Goal: Information Seeking & Learning: Learn about a topic

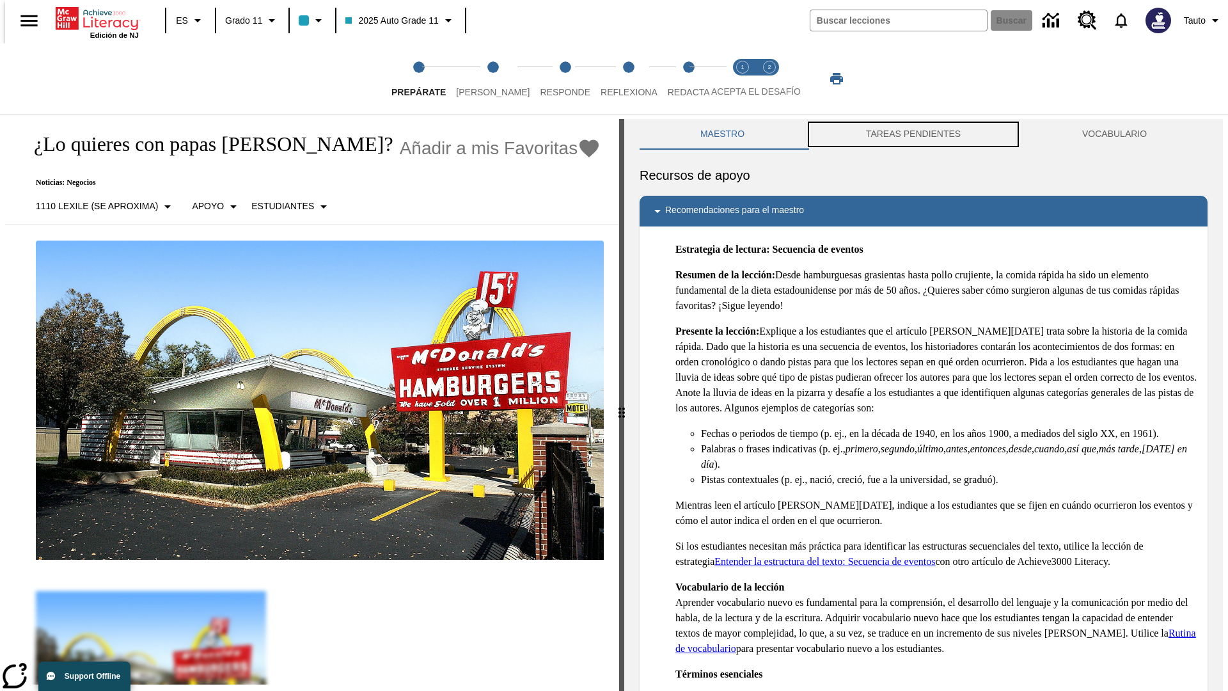
click at [914, 134] on button "TAREAS PENDIENTES" at bounding box center [913, 134] width 216 height 31
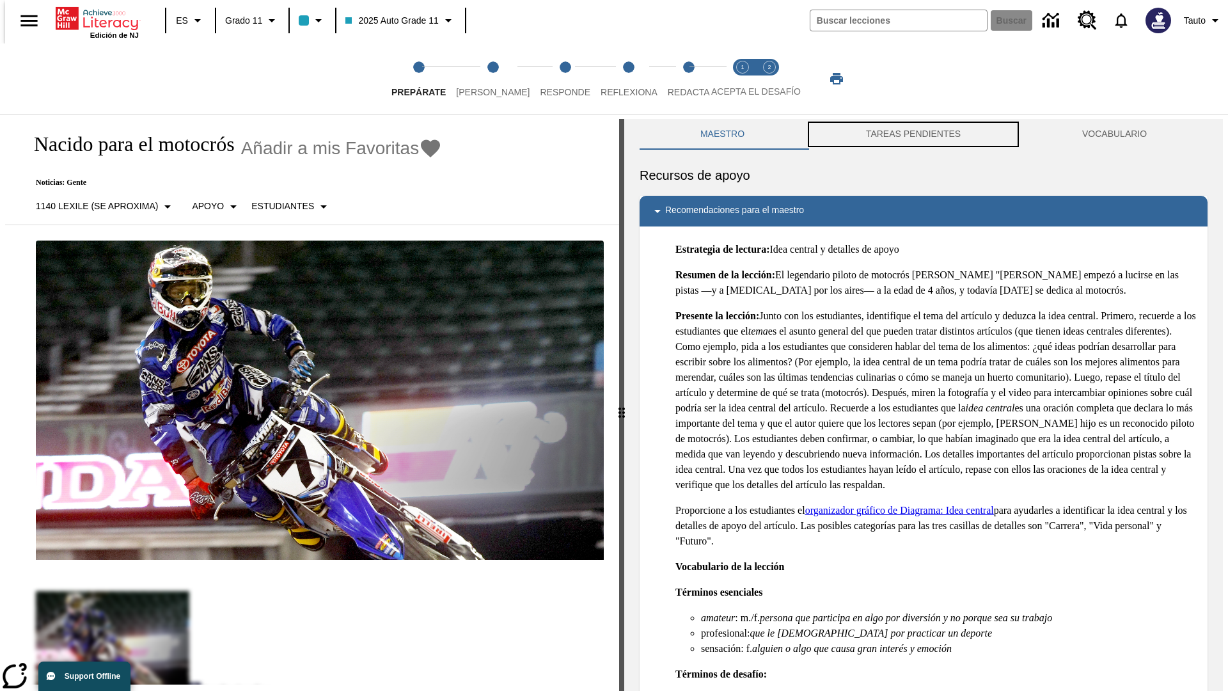
click at [914, 134] on button "TAREAS PENDIENTES" at bounding box center [913, 134] width 216 height 31
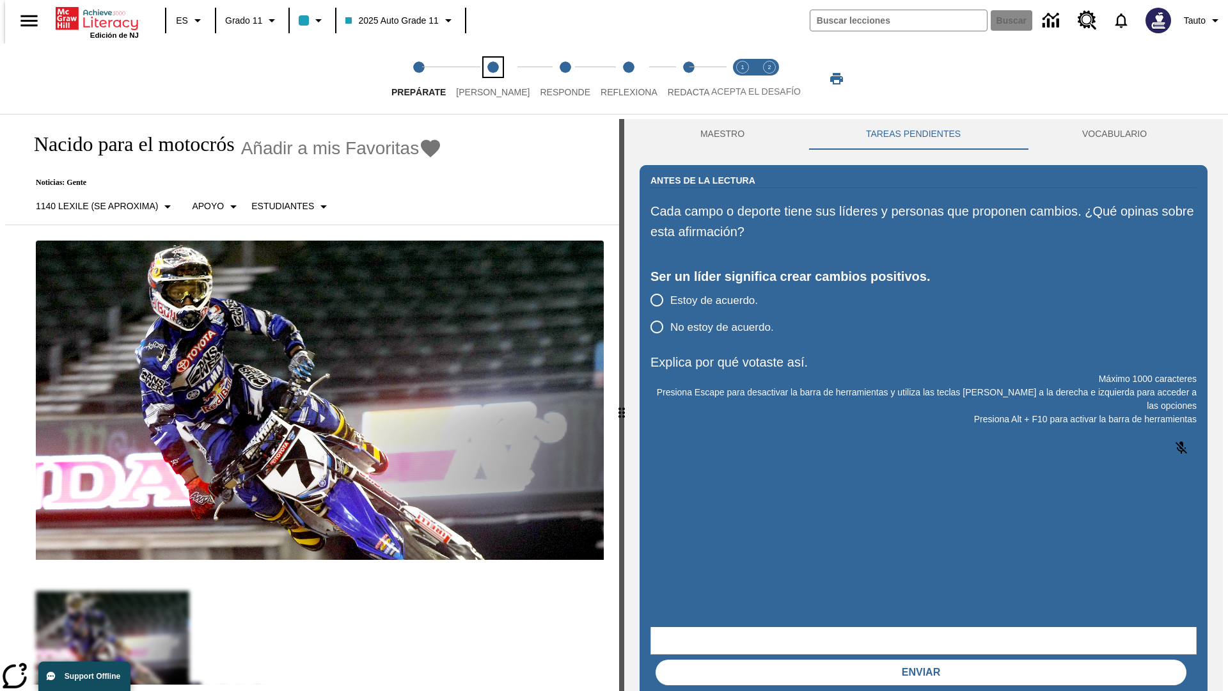
click at [482, 79] on span "[PERSON_NAME]" at bounding box center [493, 86] width 74 height 23
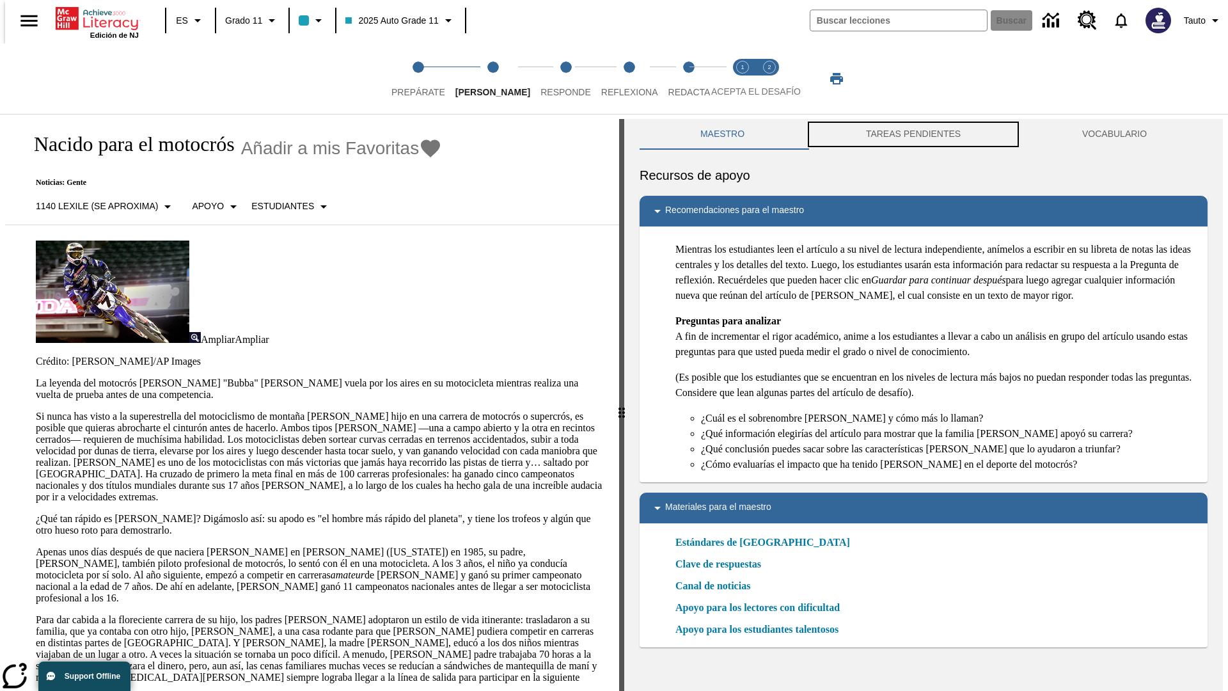
scroll to position [1, 0]
click at [914, 134] on button "TAREAS PENDIENTES" at bounding box center [913, 133] width 216 height 31
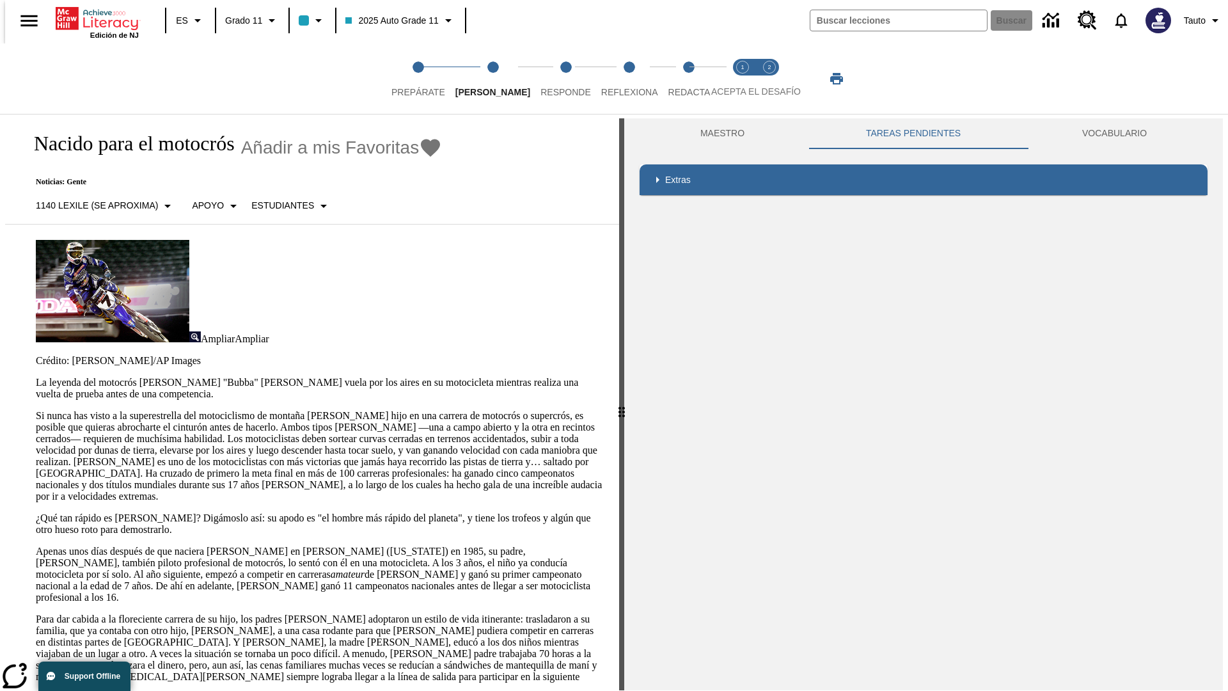
click at [36, 410] on p "Si nunca has visto a la superestrella del motociclismo de montaña [PERSON_NAME]…" at bounding box center [320, 456] width 568 height 92
